Goal: Task Accomplishment & Management: Use online tool/utility

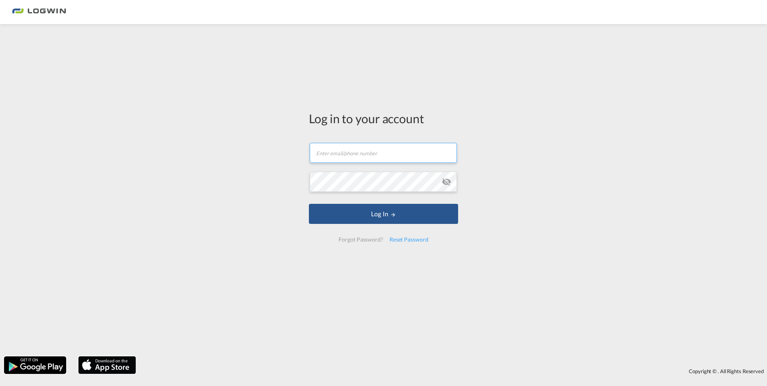
click at [376, 154] on input "text" at bounding box center [383, 153] width 147 height 20
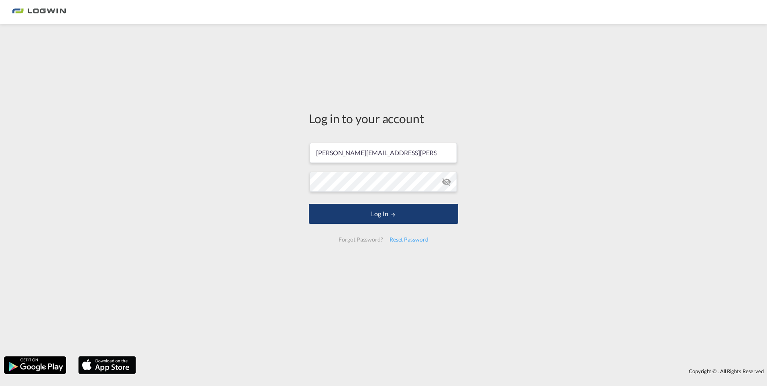
click at [375, 216] on button "Log In" at bounding box center [383, 214] width 149 height 20
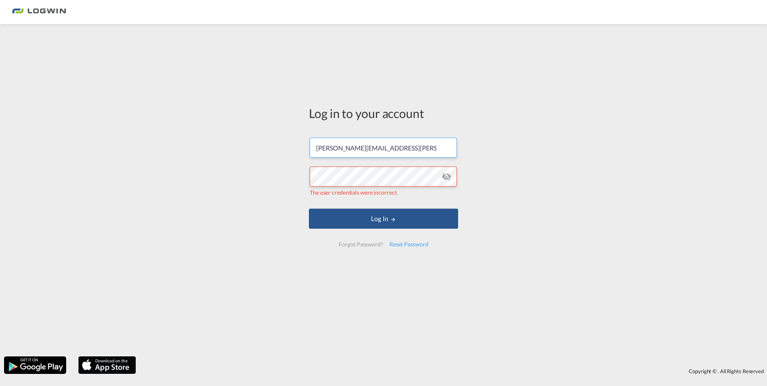
drag, startPoint x: 408, startPoint y: 150, endPoint x: 272, endPoint y: 151, distance: 136.4
click at [273, 150] on div "Log in to your account [PERSON_NAME][EMAIL_ADDRESS][PERSON_NAME][DOMAIN_NAME] T…" at bounding box center [383, 190] width 767 height 324
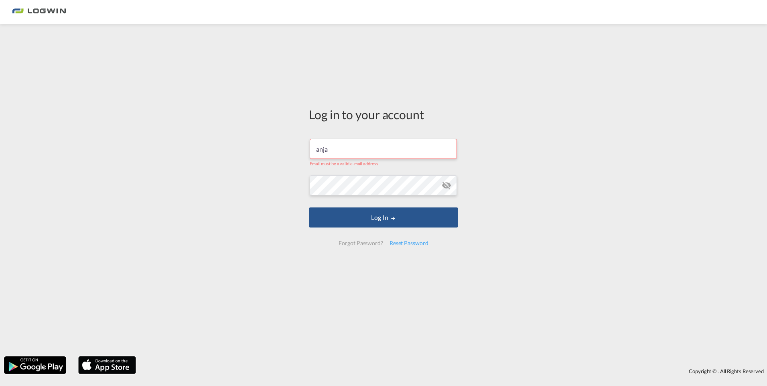
type input "[EMAIL_ADDRESS][PERSON_NAME][DOMAIN_NAME]"
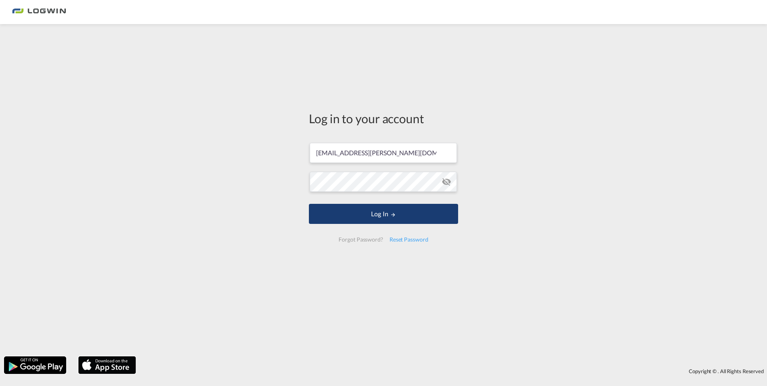
click at [378, 218] on button "Log In" at bounding box center [383, 214] width 149 height 20
